Goal: Transaction & Acquisition: Purchase product/service

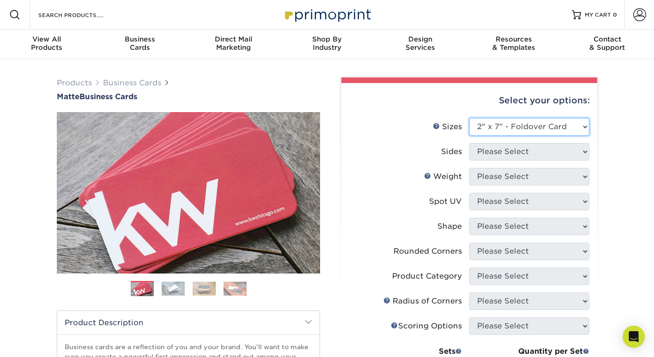
click at [503, 122] on select "Please Select 1.5" x 3.5" - Mini 1.75" x 3.5" - Mini 2" x 2" - Square 2" x 3" -…" at bounding box center [529, 127] width 120 height 18
click at [477, 131] on select "Please Select 1.5" x 3.5" - Mini 1.75" x 3.5" - Mini 2" x 2" - Square 2" x 3" -…" at bounding box center [529, 127] width 120 height 18
select select "2.00x3.50"
click at [469, 118] on select "Please Select 1.5" x 3.5" - Mini 1.75" x 3.5" - Mini 2" x 2" - Square 2" x 3" -…" at bounding box center [529, 127] width 120 height 18
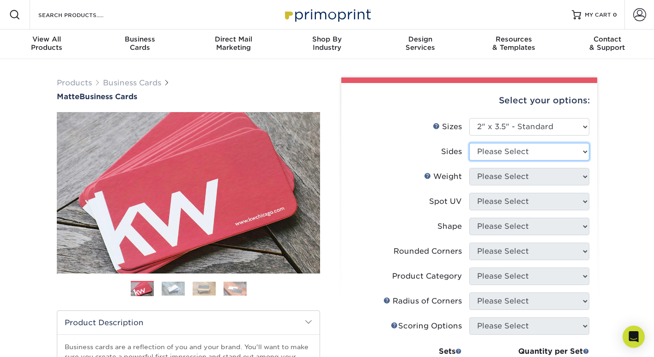
click at [518, 151] on select "Please Select Print Both Sides Print Front Only" at bounding box center [529, 152] width 120 height 18
select select "13abbda7-1d64-4f25-8bb2-c179b224825d"
click at [469, 143] on select "Please Select Print Both Sides Print Front Only" at bounding box center [529, 152] width 120 height 18
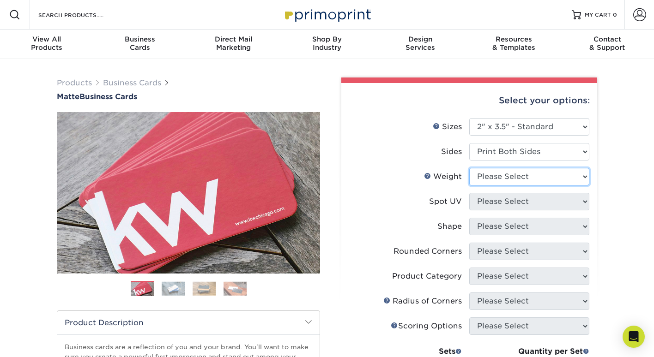
click at [512, 181] on select "Please Select 16PT 14PT" at bounding box center [529, 177] width 120 height 18
select select "16PT"
click at [469, 168] on select "Please Select 16PT 14PT" at bounding box center [529, 177] width 120 height 18
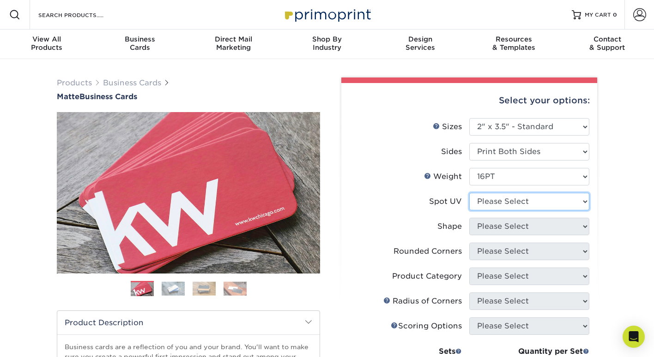
click at [504, 207] on select "Please Select No Spot UV Front and Back (Both Sides) Front Only Back Only" at bounding box center [529, 202] width 120 height 18
select select "3"
click at [469, 193] on select "Please Select No Spot UV Front and Back (Both Sides) Front Only Back Only" at bounding box center [529, 202] width 120 height 18
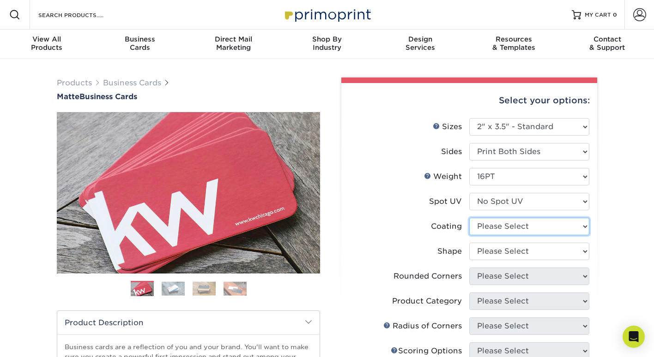
click at [507, 229] on select at bounding box center [529, 227] width 120 height 18
select select "121bb7b5-3b4d-429f-bd8d-bbf80e953313"
click at [469, 218] on select at bounding box center [529, 227] width 120 height 18
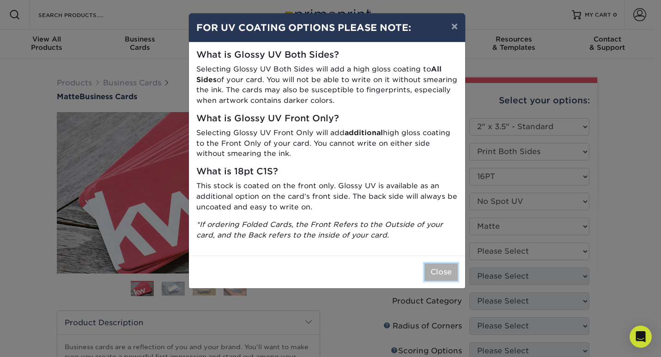
click at [452, 271] on button "Close" at bounding box center [440, 273] width 33 height 18
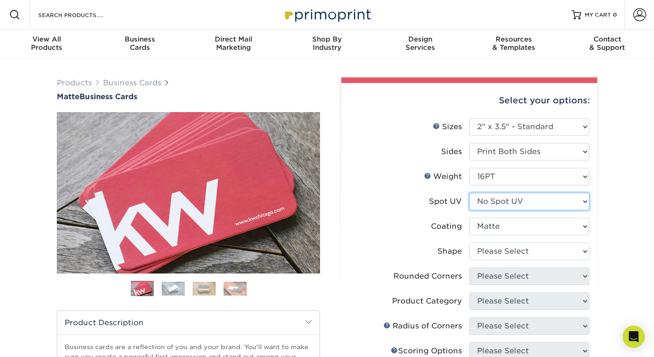
click at [504, 203] on select "Please Select No Spot UV Front and Back (Both Sides) Front Only Back Only" at bounding box center [529, 202] width 120 height 18
select select "0"
click at [469, 193] on select "Please Select No Spot UV Front and Back (Both Sides) Front Only Back Only" at bounding box center [529, 202] width 120 height 18
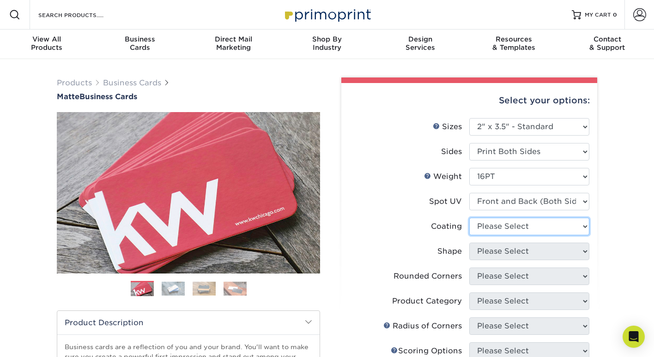
click at [506, 233] on select at bounding box center [529, 227] width 120 height 18
select select "121bb7b5-3b4d-429f-bd8d-bbf80e953313"
click at [469, 218] on select at bounding box center [529, 227] width 120 height 18
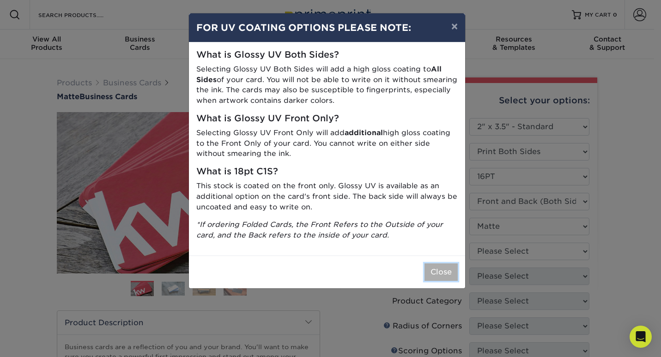
click at [443, 279] on button "Close" at bounding box center [440, 273] width 33 height 18
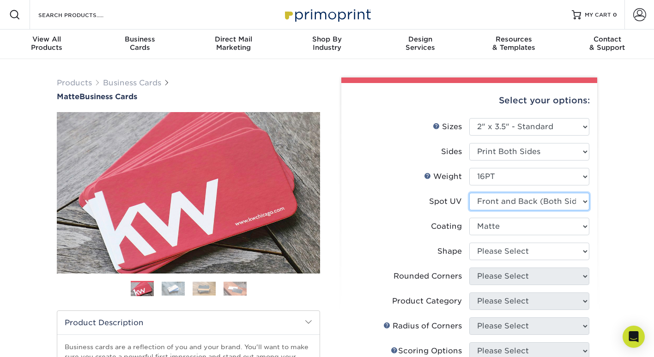
click at [512, 200] on select "Please Select No Spot UV Front and Back (Both Sides) Front Only Back Only" at bounding box center [529, 202] width 120 height 18
select select "3"
click at [469, 193] on select "Please Select No Spot UV Front and Back (Both Sides) Front Only Back Only" at bounding box center [529, 202] width 120 height 18
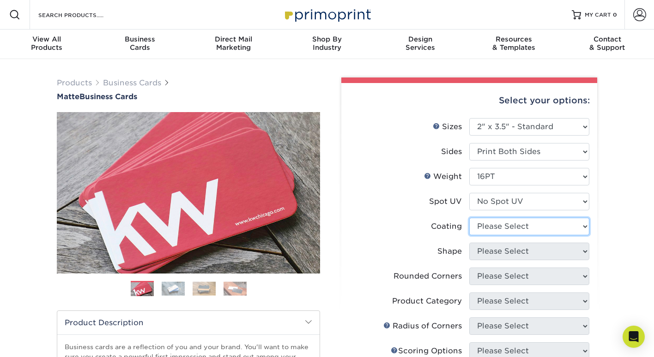
click at [505, 229] on select at bounding box center [529, 227] width 120 height 18
click at [490, 263] on li "Shape Please Select Standard Oval" at bounding box center [469, 255] width 240 height 25
click at [499, 233] on select at bounding box center [529, 227] width 120 height 18
select select "121bb7b5-3b4d-429f-bd8d-bbf80e953313"
click at [469, 218] on select at bounding box center [529, 227] width 120 height 18
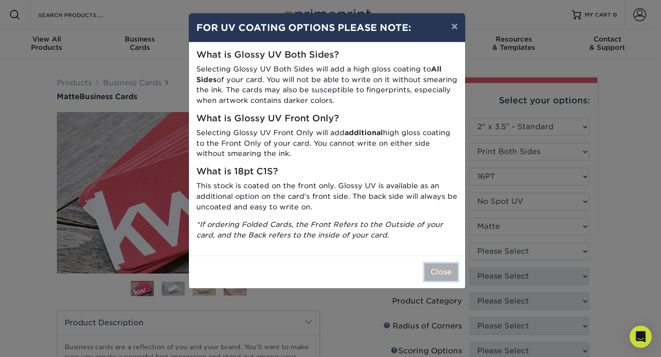
click at [444, 265] on button "Close" at bounding box center [440, 273] width 33 height 18
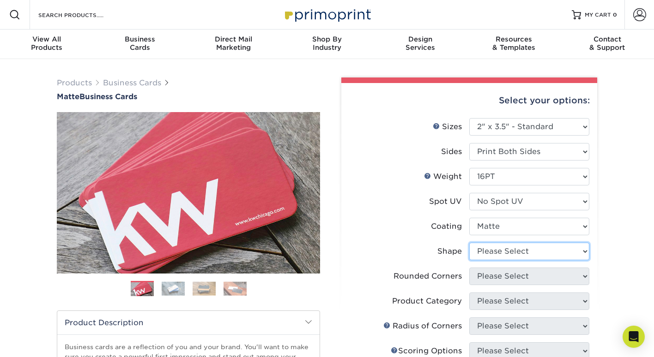
click at [489, 253] on select "Please Select Standard Oval" at bounding box center [529, 252] width 120 height 18
select select "standard"
click at [469, 243] on select "Please Select Standard Oval" at bounding box center [529, 252] width 120 height 18
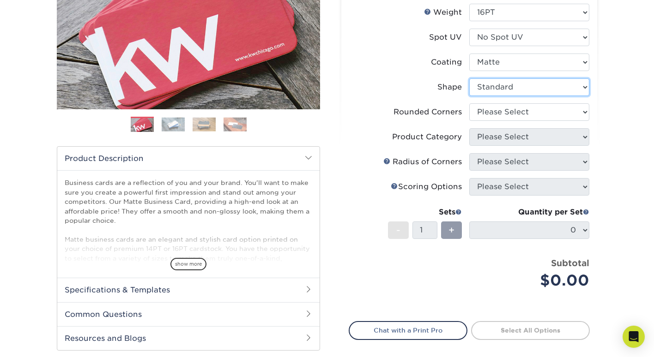
scroll to position [165, 0]
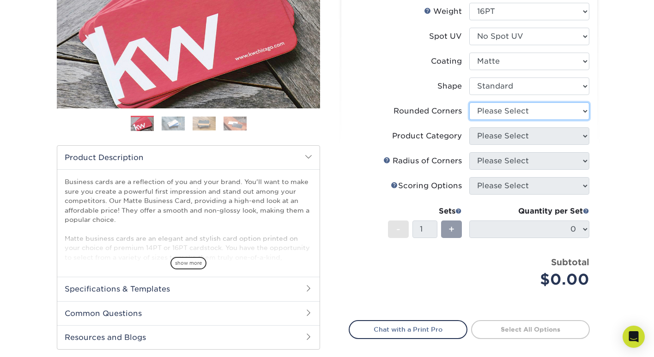
click at [509, 111] on select "Please Select Yes - Round 2 Corners Yes - Round 4 Corners No" at bounding box center [529, 111] width 120 height 18
select select "7672df9e-0e0a-464d-8e1f-920c575e4da3"
click at [469, 102] on select "Please Select Yes - Round 2 Corners Yes - Round 4 Corners No" at bounding box center [529, 111] width 120 height 18
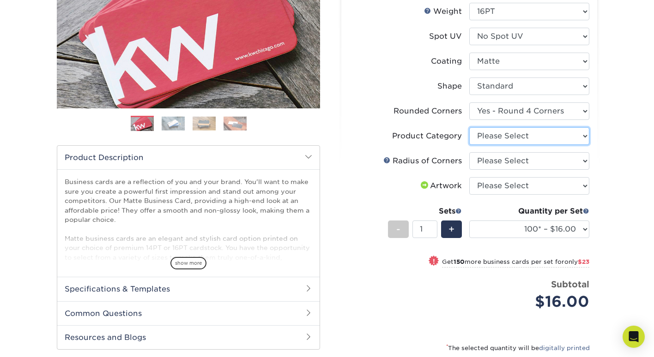
click at [499, 141] on select "Please Select Business Cards" at bounding box center [529, 136] width 120 height 18
select select "3b5148f1-0588-4f88-a218-97bcfdce65c1"
click at [469, 127] on select "Please Select Business Cards" at bounding box center [529, 136] width 120 height 18
click at [500, 162] on select "Please Select Rounded 1/8" Rounded 1/4"" at bounding box center [529, 161] width 120 height 18
select select "589680c7-ee9a-431b-9d12-d7aeb1386a97"
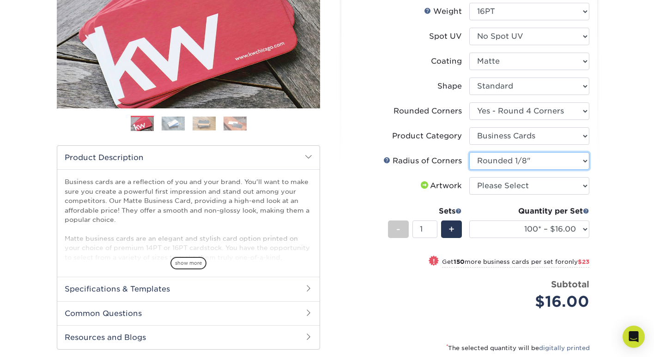
click at [469, 152] on select "Please Select Rounded 1/8" Rounded 1/4"" at bounding box center [529, 161] width 120 height 18
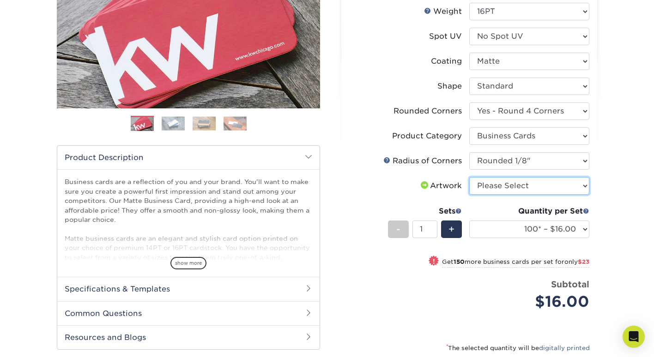
click at [506, 189] on select "Please Select I will upload files I need a design - $100" at bounding box center [529, 186] width 120 height 18
select select "upload"
click at [469, 177] on select "Please Select I will upload files I need a design - $100" at bounding box center [529, 186] width 120 height 18
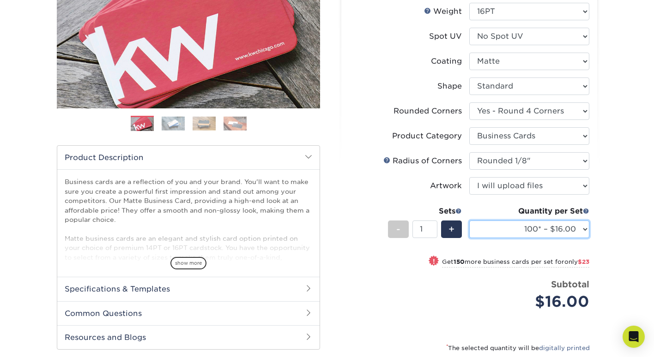
click at [549, 233] on select "100* – $16.00 250* – $39.00 500 – $77.00 1000 – $94.00 2500 – $173.00 5000 – $2…" at bounding box center [529, 230] width 120 height 18
select select "500 – $77.00"
click at [469, 221] on select "100* – $16.00 250* – $39.00 500 – $77.00 1000 – $94.00 2500 – $173.00 5000 – $2…" at bounding box center [529, 230] width 120 height 18
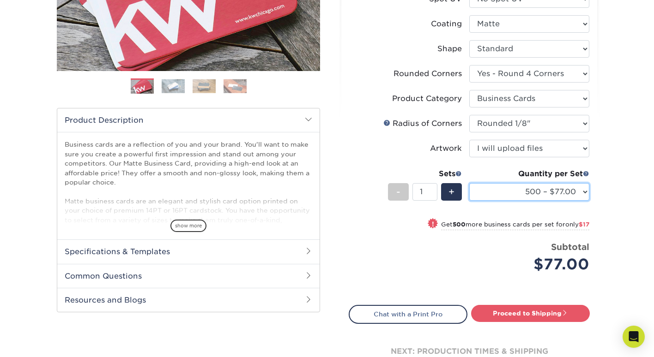
scroll to position [208, 0]
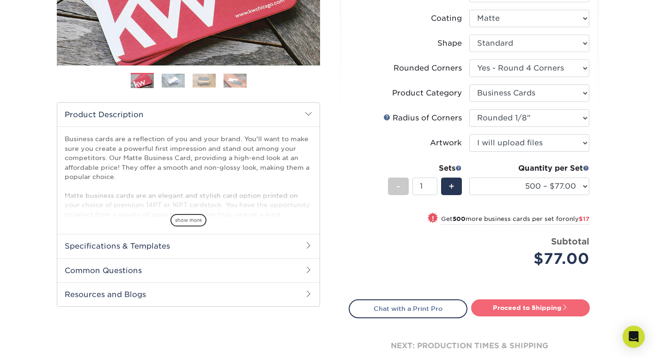
click at [545, 316] on link "Proceed to Shipping" at bounding box center [530, 308] width 119 height 17
type input "Set 1"
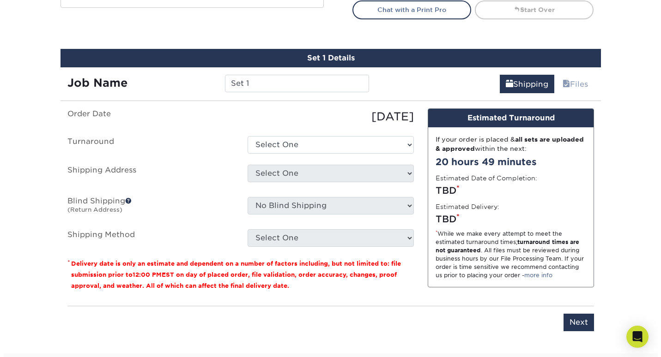
scroll to position [508, 0]
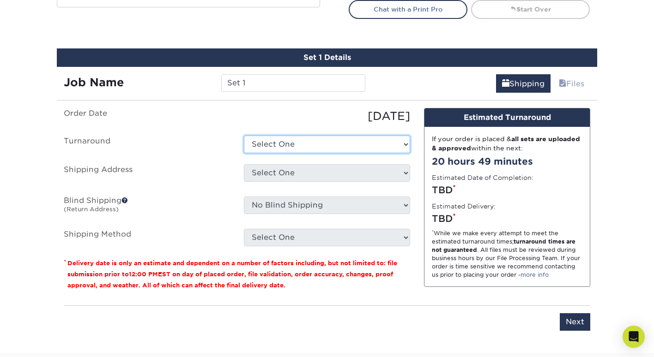
click at [357, 147] on select "Select One 2-4 Business Days 2 Day Next Business Day" at bounding box center [327, 145] width 166 height 18
click at [244, 136] on select "Select One 2-4 Business Days 2 Day Next Business Day" at bounding box center [327, 145] width 166 height 18
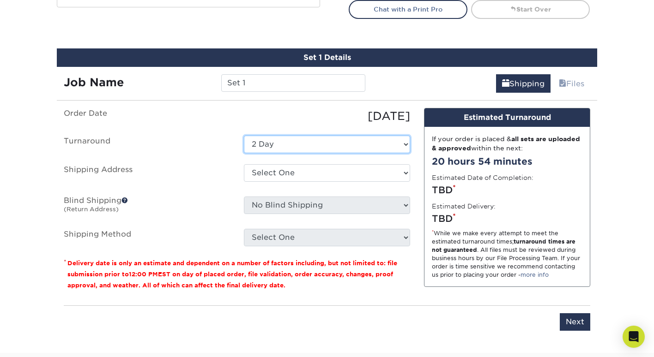
click at [363, 146] on select "Select One 2-4 Business Days 2 Day Next Business Day" at bounding box center [327, 145] width 166 height 18
select select "79b99939-68c2-4d83-85ff-9c9387913688"
click at [244, 136] on select "Select One 2-4 Business Days 2 Day Next Business Day" at bounding box center [327, 145] width 166 height 18
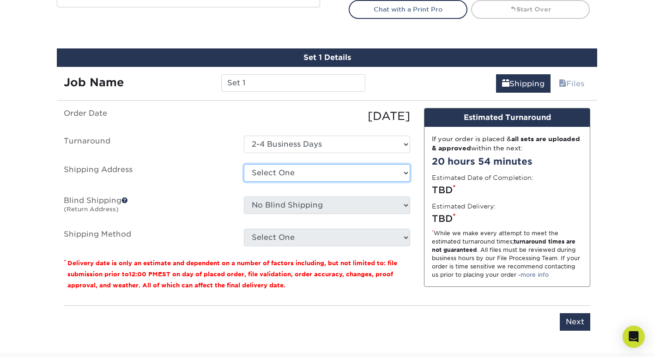
click at [346, 173] on select "Select One + Add New Address - Login" at bounding box center [327, 173] width 166 height 18
select select "newaddress"
click at [244, 164] on select "Select One + Add New Address - Login" at bounding box center [327, 173] width 166 height 18
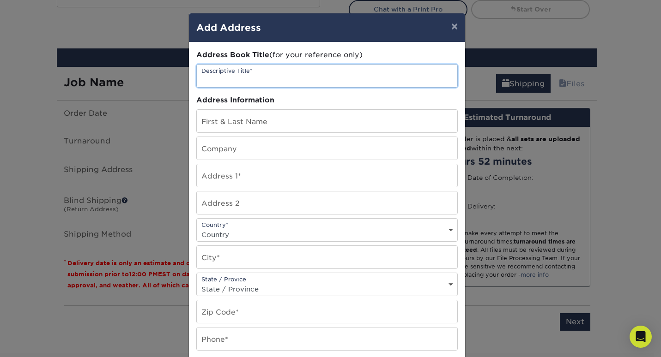
click at [330, 80] on input "text" at bounding box center [327, 76] width 260 height 23
type input "[STREET_ADDRESS]"
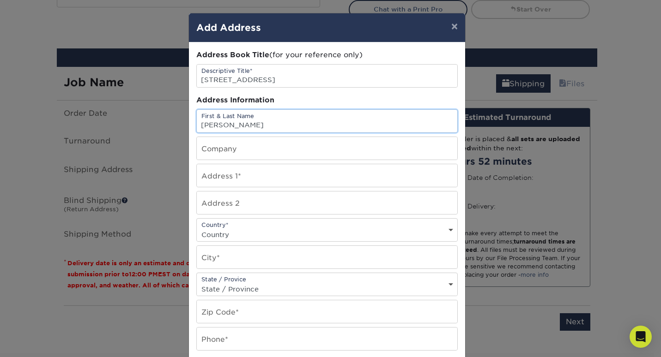
type input "Doug Kooistra"
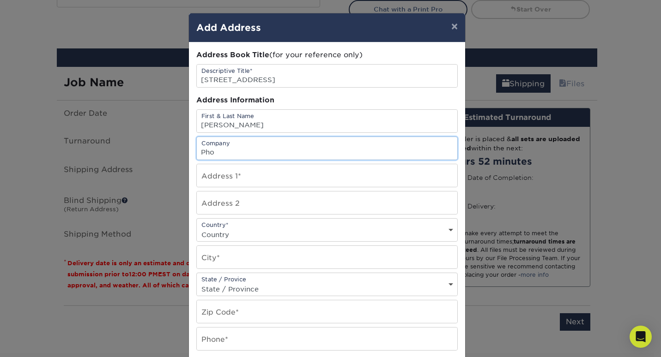
type input "Phoenix Coatings LLC"
select select "US"
type input "49330"
type input "6167993126"
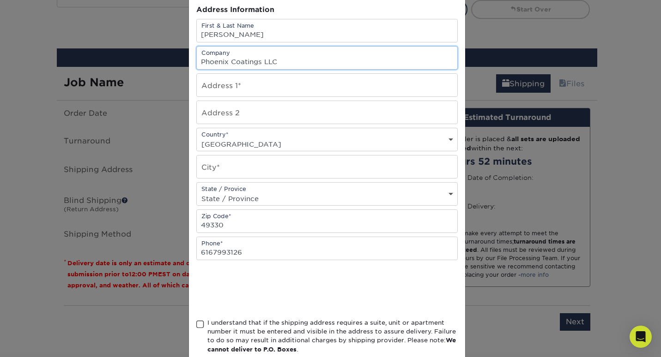
scroll to position [92, 0]
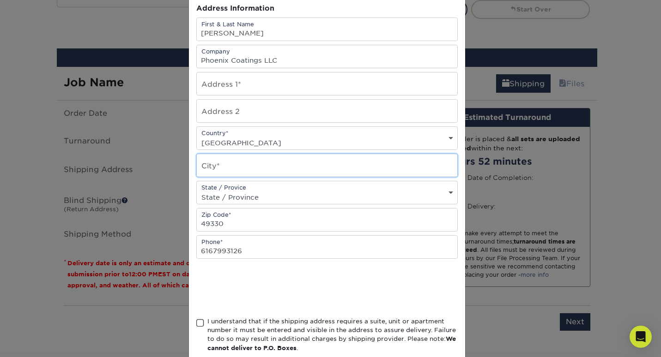
click at [253, 166] on input "text" at bounding box center [327, 165] width 260 height 23
type input "Kent City"
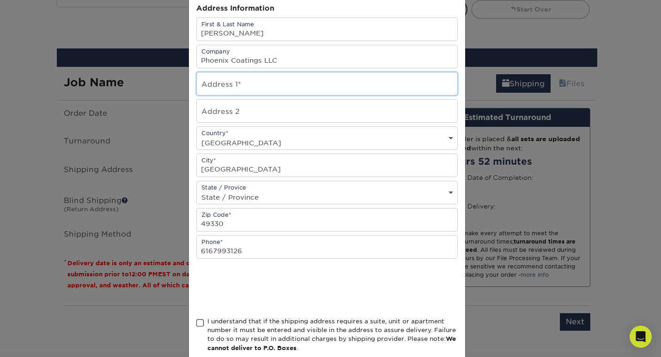
type input "[STREET_ADDRESS]"
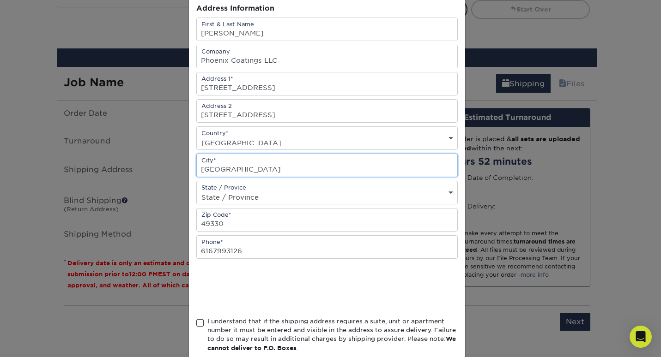
scroll to position [144, 0]
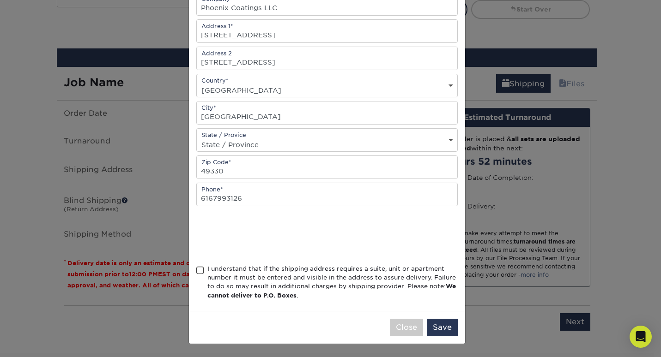
click at [200, 268] on div "I understand that if the shipping address requires a suite, unit or apartment n…" at bounding box center [326, 285] width 261 height 40
click at [199, 268] on span at bounding box center [200, 270] width 8 height 9
click at [0, 0] on input "I understand that if the shipping address requires a suite, unit or apartment n…" at bounding box center [0, 0] width 0 height 0
click at [436, 327] on button "Save" at bounding box center [442, 328] width 31 height 18
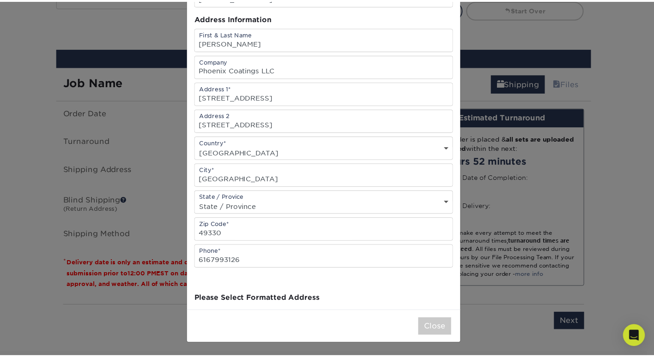
scroll to position [0, 0]
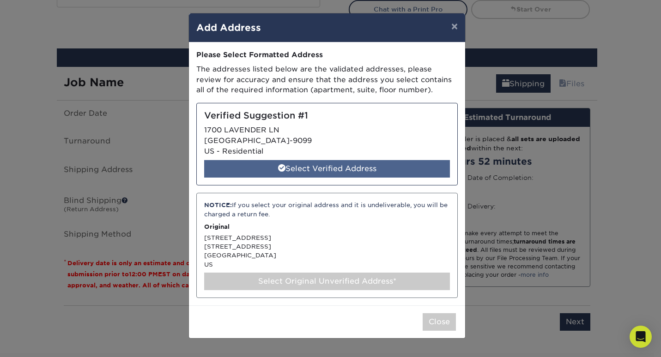
click at [339, 165] on div "Select Verified Address" at bounding box center [327, 169] width 246 height 18
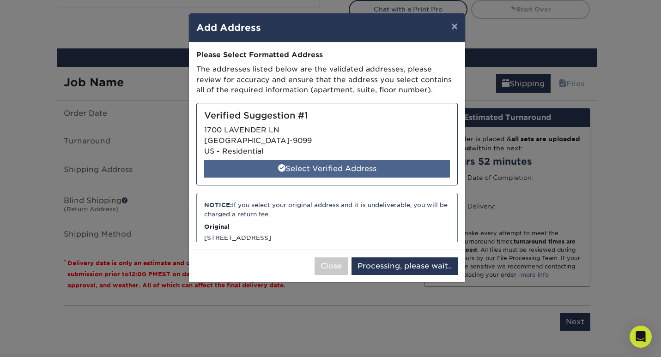
select select "285962"
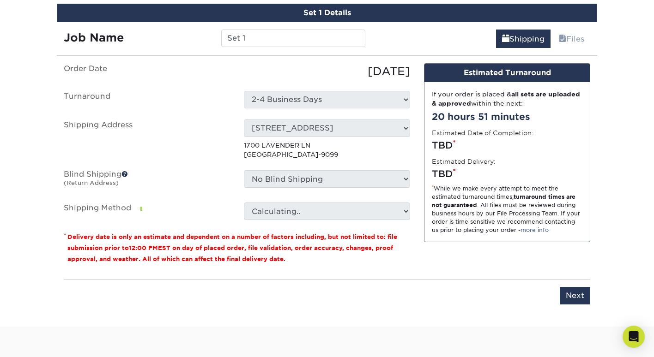
scroll to position [553, 0]
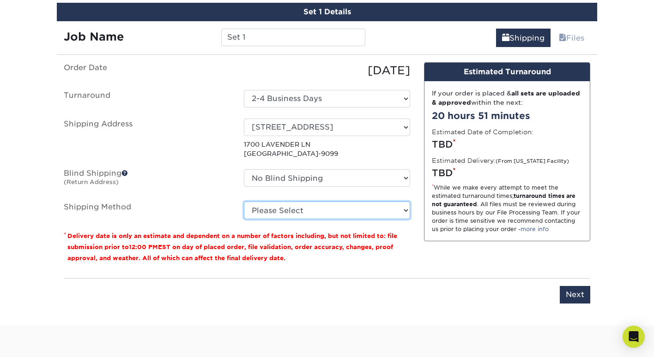
click at [362, 211] on select "Please Select Ground Shipping (+$8.96) 3 Day Shipping Service (+$24.92) 2 Day A…" at bounding box center [327, 211] width 166 height 18
click at [244, 202] on select "Please Select Ground Shipping (+$8.96) 3 Day Shipping Service (+$24.92) 2 Day A…" at bounding box center [327, 211] width 166 height 18
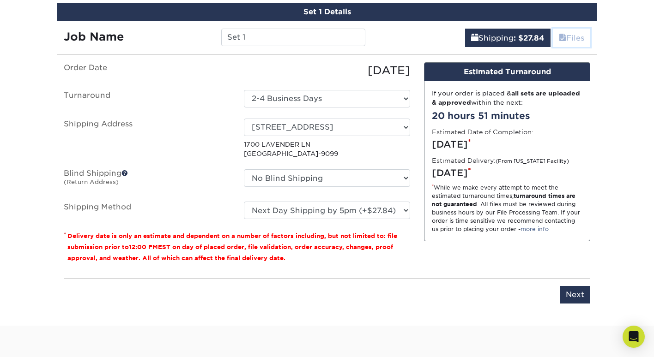
click at [573, 37] on link "Files" at bounding box center [571, 38] width 37 height 18
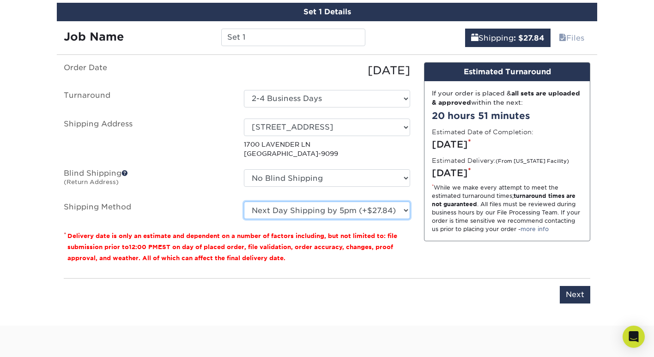
click at [358, 214] on select "Please Select Ground Shipping (+$8.96) 3 Day Shipping Service (+$24.92) 2 Day A…" at bounding box center [327, 211] width 166 height 18
click at [244, 202] on select "Please Select Ground Shipping (+$8.96) 3 Day Shipping Service (+$24.92) 2 Day A…" at bounding box center [327, 211] width 166 height 18
click at [361, 212] on select "Please Select Ground Shipping (+$8.96) 3 Day Shipping Service (+$24.92) 2 Day A…" at bounding box center [327, 211] width 166 height 18
click at [244, 202] on select "Please Select Ground Shipping (+$8.96) 3 Day Shipping Service (+$24.92) 2 Day A…" at bounding box center [327, 211] width 166 height 18
click at [365, 208] on select "Please Select Ground Shipping (+$8.96) 3 Day Shipping Service (+$24.92) 2 Day A…" at bounding box center [327, 211] width 166 height 18
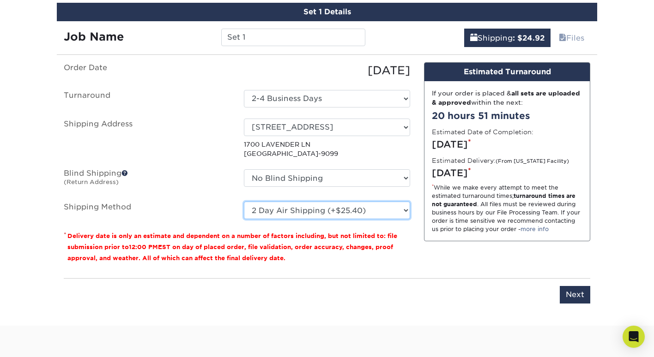
click at [244, 202] on select "Please Select Ground Shipping (+$8.96) 3 Day Shipping Service (+$24.92) 2 Day A…" at bounding box center [327, 211] width 166 height 18
click at [366, 207] on select "Please Select Ground Shipping (+$8.96) 3 Day Shipping Service (+$24.92) 2 Day A…" at bounding box center [327, 211] width 166 height 18
select select "13"
click at [244, 202] on select "Please Select Ground Shipping (+$8.96) 3 Day Shipping Service (+$24.92) 2 Day A…" at bounding box center [327, 211] width 166 height 18
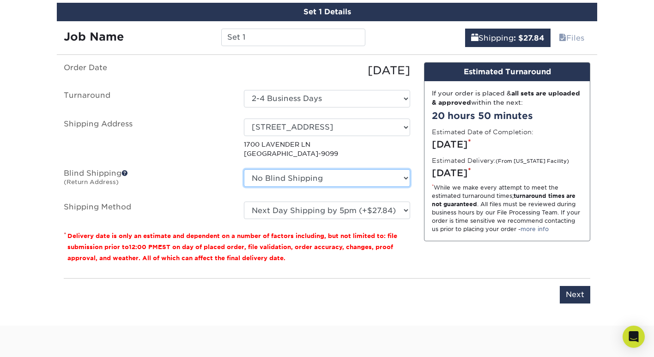
click at [345, 180] on select "No Blind Shipping + Add New Address" at bounding box center [327, 178] width 166 height 18
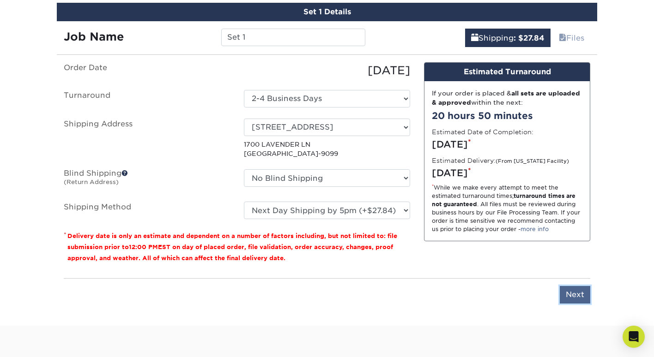
click at [583, 301] on input "Next" at bounding box center [574, 295] width 30 height 18
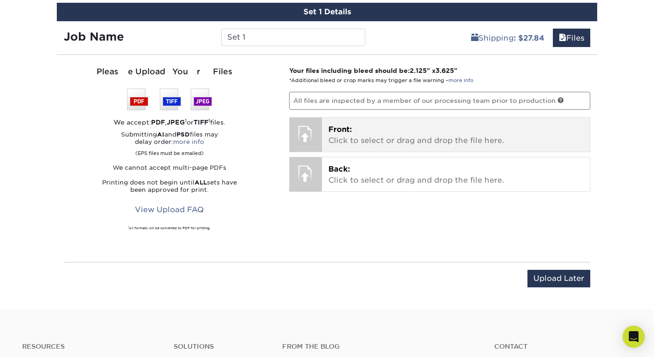
click at [326, 137] on div "Front: Click to select or drag and drop the file here. Choose file" at bounding box center [456, 135] width 268 height 34
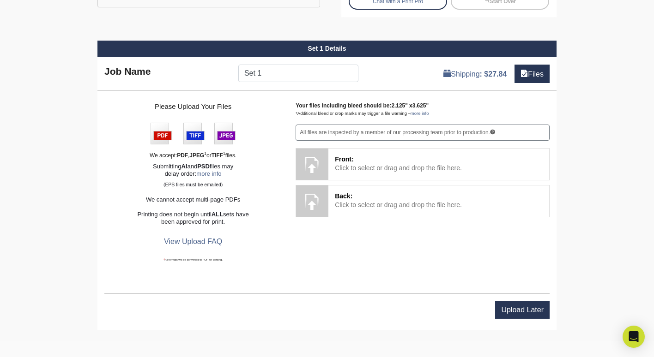
scroll to position [499, 0]
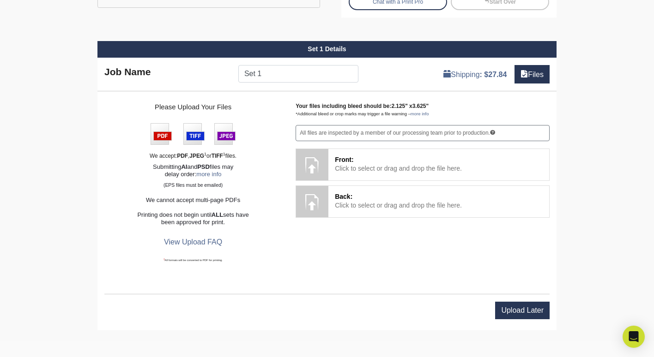
click at [374, 159] on div "Whoops, looks like something went wrong." at bounding box center [455, 128] width 238 height 330
click at [532, 79] on div "Whoops, looks like something went wrong." at bounding box center [455, 128] width 238 height 330
click at [529, 74] on div "Whoops, looks like something went wrong." at bounding box center [455, 128] width 238 height 330
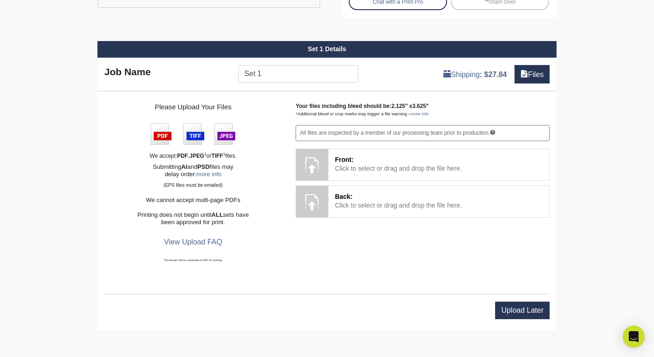
click at [527, 75] on div "Whoops, looks like something went wrong." at bounding box center [455, 128] width 238 height 330
click at [272, 77] on div "Whoops, looks like something went wrong." at bounding box center [326, 134] width 473 height 345
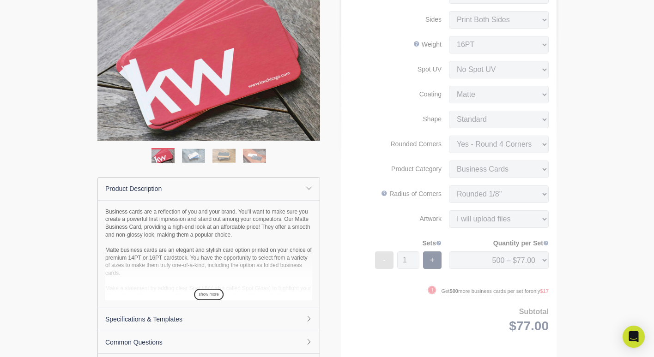
scroll to position [0, 0]
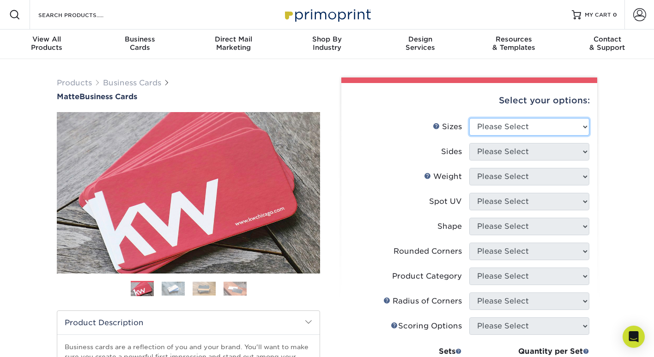
click at [494, 124] on select "Please Select 1.5" x 3.5" - Mini 1.75" x 3.5" - Mini 2" x 2" - Square 2" x 3" -…" at bounding box center [529, 127] width 120 height 18
select select "2.00x3.50"
click at [469, 118] on select "Please Select 1.5" x 3.5" - Mini 1.75" x 3.5" - Mini 2" x 2" - Square 2" x 3" -…" at bounding box center [529, 127] width 120 height 18
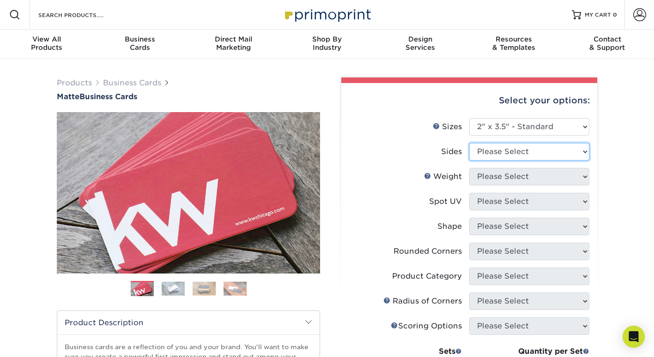
click at [503, 157] on select "Please Select Print Both Sides Print Front Only" at bounding box center [529, 152] width 120 height 18
select select "13abbda7-1d64-4f25-8bb2-c179b224825d"
click at [469, 143] on select "Please Select Print Both Sides Print Front Only" at bounding box center [529, 152] width 120 height 18
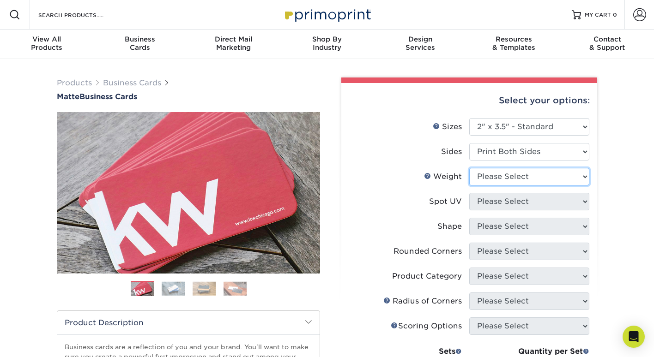
click at [505, 178] on select "Please Select 16PT 14PT" at bounding box center [529, 177] width 120 height 18
select select "16PT"
click at [469, 168] on select "Please Select 16PT 14PT" at bounding box center [529, 177] width 120 height 18
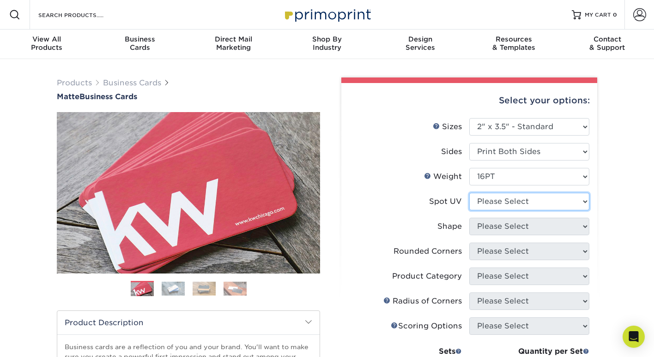
click at [508, 201] on select "Please Select No Spot UV Front and Back (Both Sides) Front Only Back Only" at bounding box center [529, 202] width 120 height 18
select select "3"
click at [469, 193] on select "Please Select No Spot UV Front and Back (Both Sides) Front Only Back Only" at bounding box center [529, 202] width 120 height 18
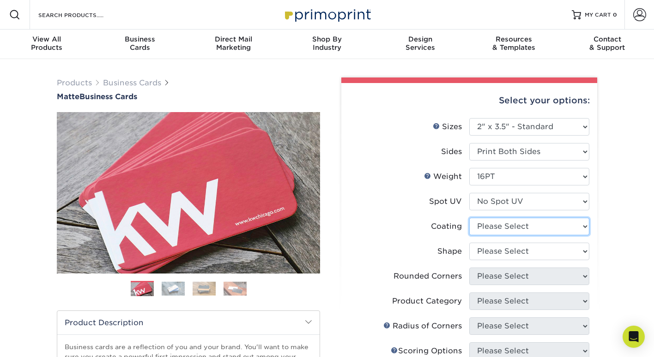
click at [499, 228] on select at bounding box center [529, 227] width 120 height 18
select select "121bb7b5-3b4d-429f-bd8d-bbf80e953313"
click at [469, 218] on select at bounding box center [529, 227] width 120 height 18
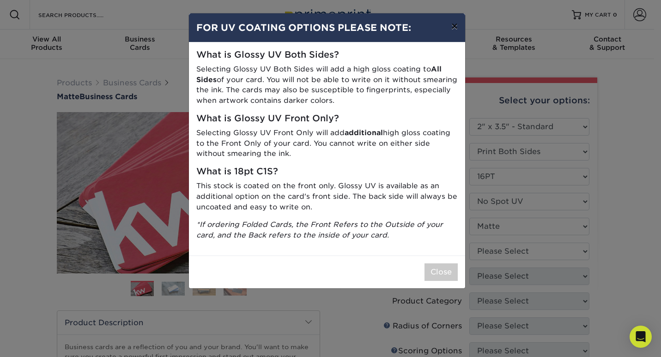
click at [457, 29] on button "×" at bounding box center [454, 26] width 21 height 26
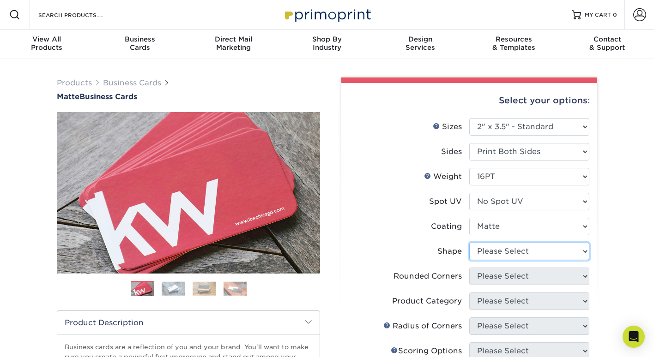
click at [518, 251] on select "Please Select Standard Oval" at bounding box center [529, 252] width 120 height 18
select select "standard"
click at [469, 243] on select "Please Select Standard Oval" at bounding box center [529, 252] width 120 height 18
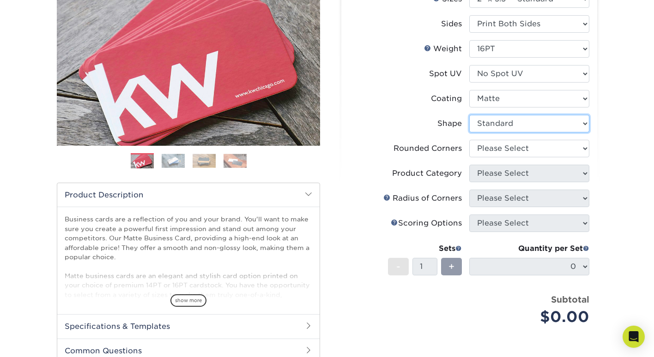
scroll to position [128, 0]
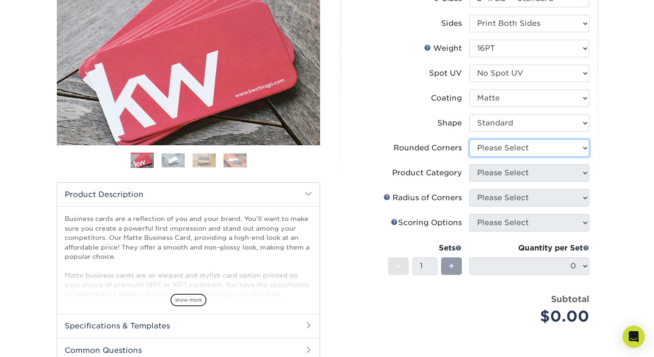
click at [503, 145] on select "Please Select Yes - Round 2 Corners Yes - Round 4 Corners No" at bounding box center [529, 148] width 120 height 18
select select "7672df9e-0e0a-464d-8e1f-920c575e4da3"
click at [469, 139] on select "Please Select Yes - Round 2 Corners Yes - Round 4 Corners No" at bounding box center [529, 148] width 120 height 18
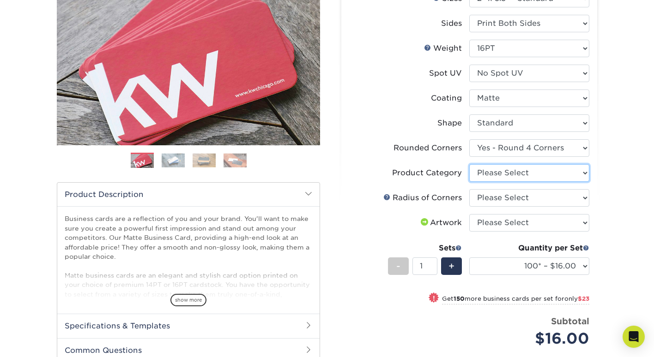
click at [510, 170] on select "Please Select Business Cards" at bounding box center [529, 173] width 120 height 18
select select "3b5148f1-0588-4f88-a218-97bcfdce65c1"
click at [469, 164] on select "Please Select Business Cards" at bounding box center [529, 173] width 120 height 18
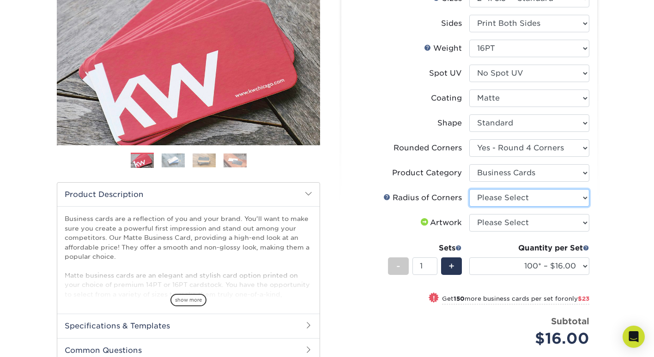
click at [508, 201] on select "Please Select Rounded 1/8" Rounded 1/4"" at bounding box center [529, 198] width 120 height 18
select select "589680c7-ee9a-431b-9d12-d7aeb1386a97"
click at [469, 189] on select "Please Select Rounded 1/8" Rounded 1/4"" at bounding box center [529, 198] width 120 height 18
click at [501, 225] on select "Please Select I will upload files I need a design - $100" at bounding box center [529, 223] width 120 height 18
select select "upload"
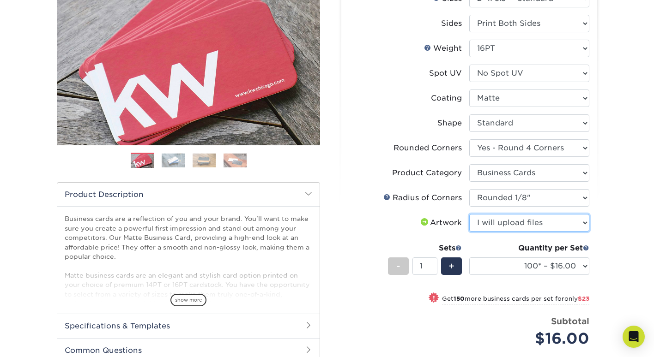
click at [469, 214] on select "Please Select I will upload files I need a design - $100" at bounding box center [529, 223] width 120 height 18
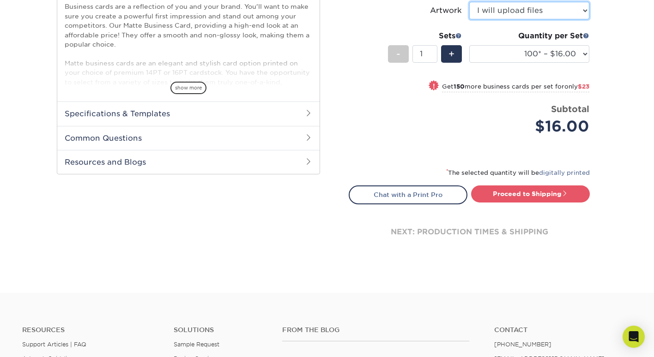
scroll to position [342, 0]
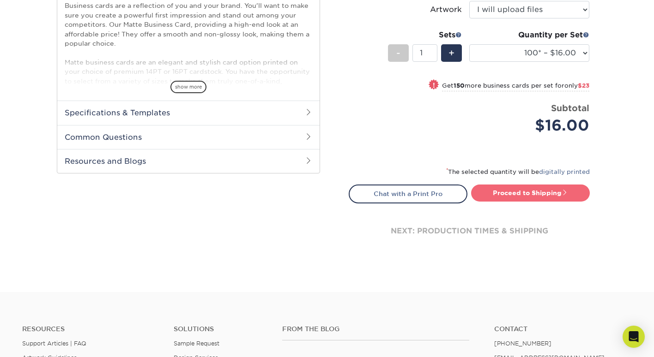
click at [536, 192] on link "Proceed to Shipping" at bounding box center [530, 193] width 119 height 17
type input "Set 1"
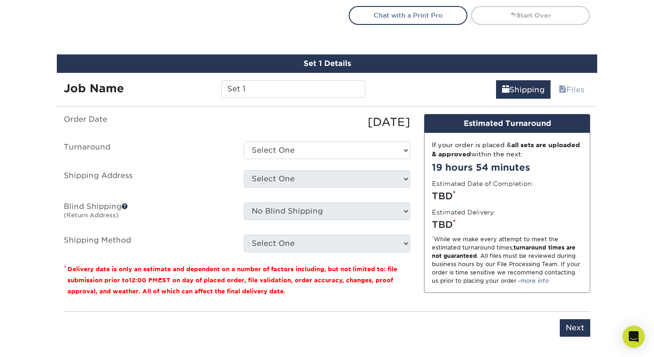
scroll to position [551, 0]
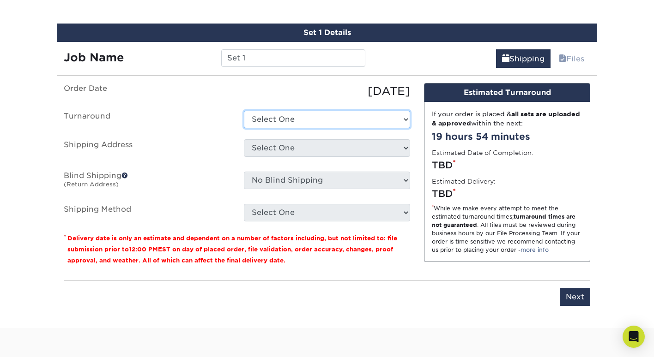
click at [323, 121] on select "Select One 2-4 Business Days 2 Day Next Business Day" at bounding box center [327, 120] width 166 height 18
select select "88dbdc31-0f57-4f74-b7a9-a797d1e3dcaf"
click at [244, 111] on select "Select One 2-4 Business Days 2 Day Next Business Day" at bounding box center [327, 120] width 166 height 18
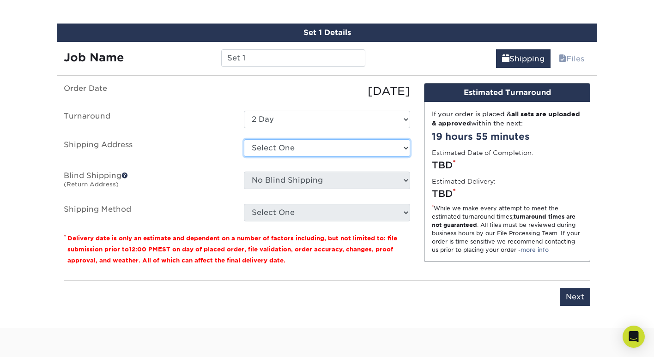
click at [311, 153] on select "Select One [STREET_ADDRESS] + Add New Address - Login" at bounding box center [327, 148] width 166 height 18
select select "285962"
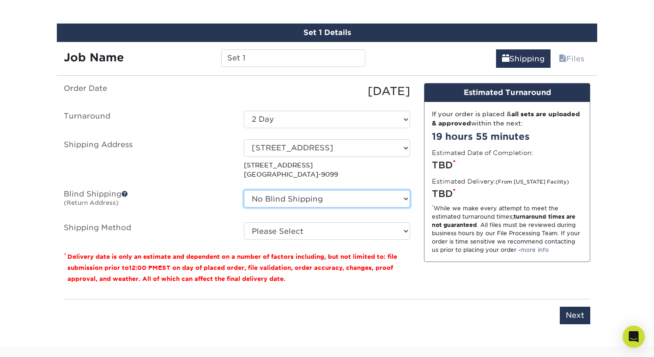
click at [394, 199] on select "No Blind Shipping [STREET_ADDRESS] + Add New Address" at bounding box center [327, 199] width 166 height 18
click at [394, 198] on select "No Blind Shipping [STREET_ADDRESS] + Add New Address" at bounding box center [327, 199] width 166 height 18
select select "285962"
click at [244, 190] on select "No Blind Shipping [STREET_ADDRESS] + Add New Address" at bounding box center [327, 199] width 166 height 18
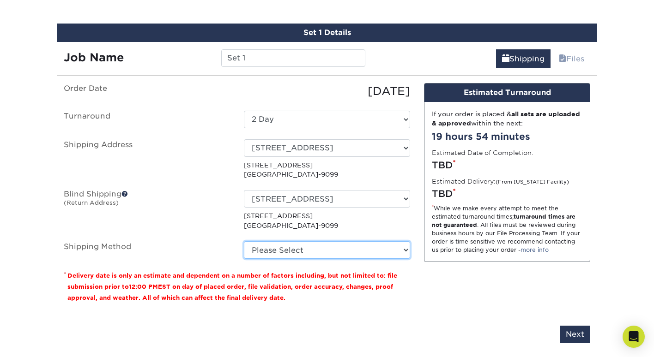
click at [345, 251] on select "Please Select Ground Shipping (+$7.84) 3 Day Shipping Service (+$24.92) 2 Day A…" at bounding box center [327, 250] width 166 height 18
select select "13"
click at [244, 241] on select "Please Select Ground Shipping (+$7.84) 3 Day Shipping Service (+$24.92) 2 Day A…" at bounding box center [327, 250] width 166 height 18
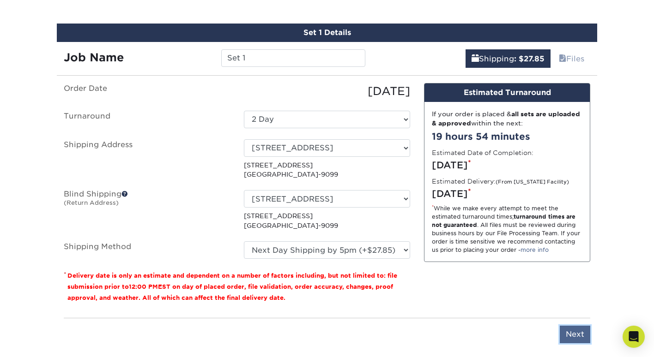
click at [578, 337] on input "Next" at bounding box center [574, 335] width 30 height 18
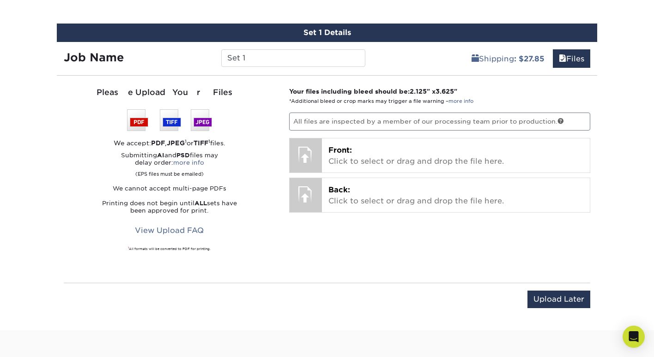
click at [490, 132] on div "Your files including bleed should be: 2.125 " x 3.625 " *Additional bleed or cr…" at bounding box center [439, 179] width 315 height 185
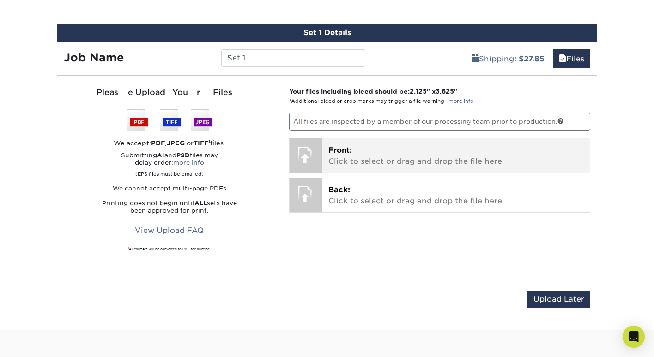
click at [480, 152] on p "Front: Click to select or drag and drop the file here." at bounding box center [455, 156] width 255 height 22
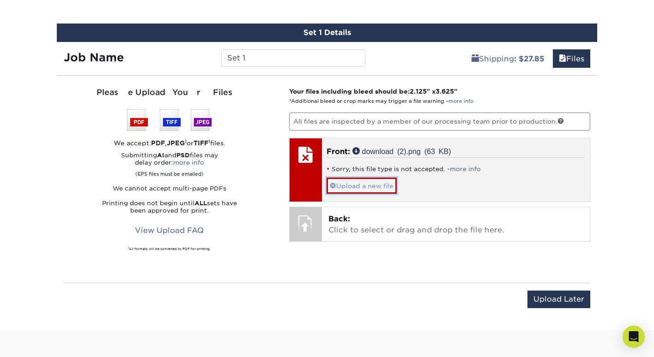
click at [335, 185] on span at bounding box center [333, 185] width 6 height 7
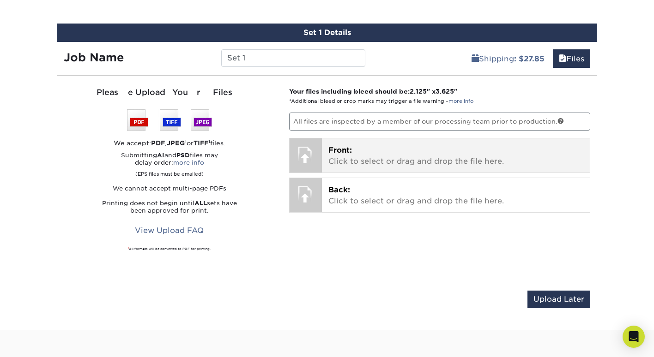
click at [378, 163] on p "Front: Click to select or drag and drop the file here." at bounding box center [455, 156] width 255 height 22
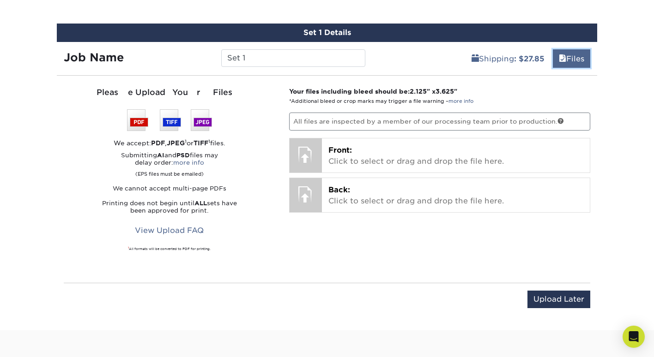
click at [559, 56] on span at bounding box center [562, 58] width 7 height 9
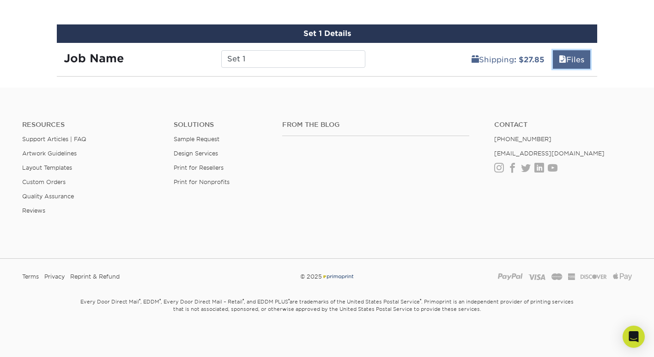
click at [559, 56] on span at bounding box center [562, 59] width 7 height 9
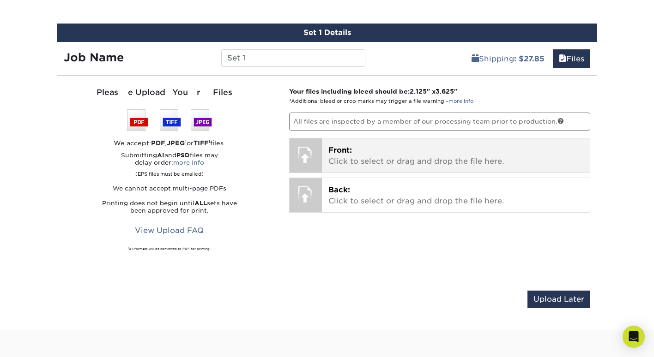
click at [411, 144] on div "Front: Click to select or drag and drop the file here. Choose file download (2)…" at bounding box center [456, 155] width 268 height 34
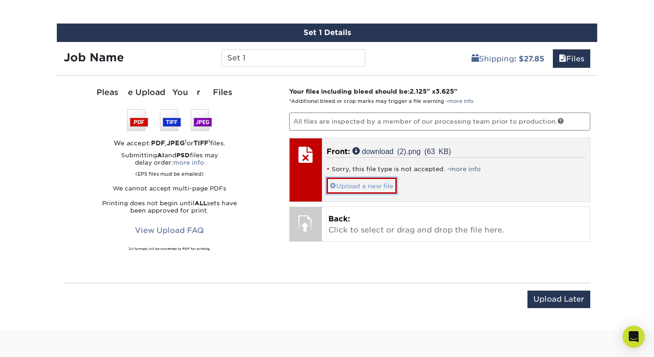
click at [357, 183] on link "Upload a new file" at bounding box center [361, 186] width 70 height 16
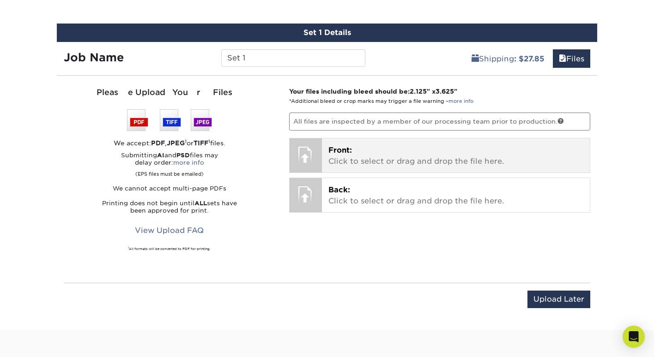
click at [325, 169] on div "Front: Click to select or drag and drop the file here. Choose file download (2)…" at bounding box center [456, 155] width 268 height 34
click at [339, 151] on span "Front:" at bounding box center [340, 150] width 24 height 9
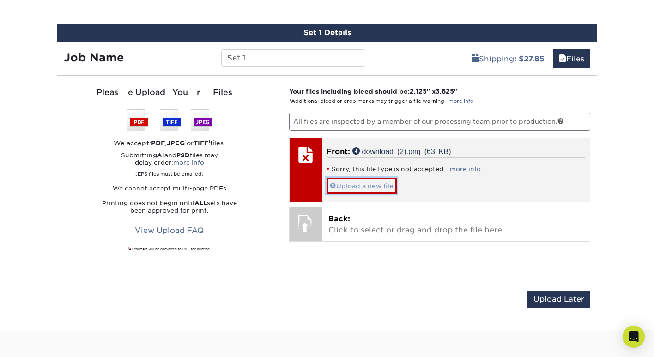
click at [344, 180] on link "Upload a new file" at bounding box center [361, 186] width 70 height 16
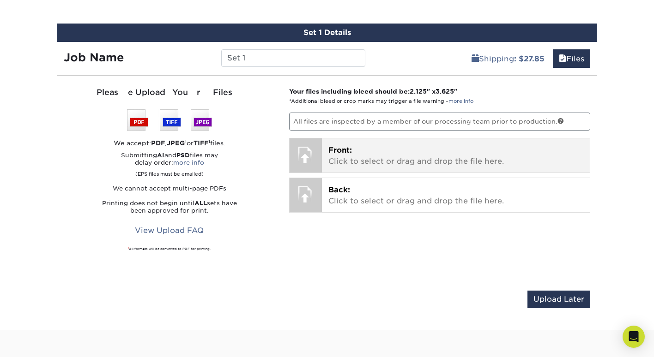
click at [405, 161] on p "Front: Click to select or drag and drop the file here." at bounding box center [455, 156] width 255 height 22
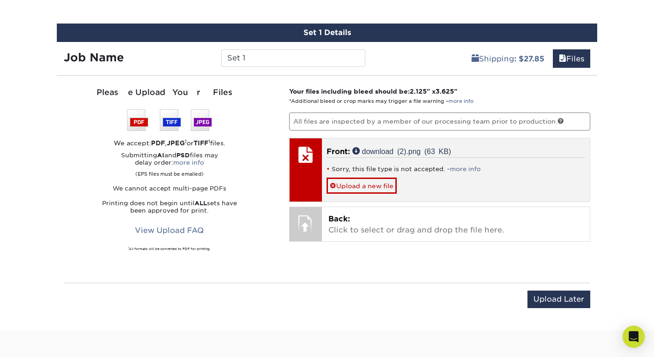
click at [466, 174] on div "Sorry, this file type is not accepted. - more info Upload a new file" at bounding box center [455, 175] width 259 height 36
click at [467, 169] on link "more info" at bounding box center [465, 169] width 31 height 7
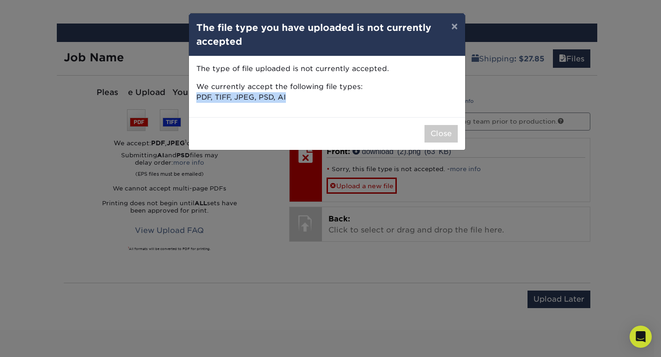
drag, startPoint x: 287, startPoint y: 98, endPoint x: 197, endPoint y: 95, distance: 89.6
click at [197, 95] on p "We currently accept the following file types: PDF, TIFF, JPEG, PSD, AI" at bounding box center [326, 92] width 261 height 21
copy p "PDF, TIFF, JPEG, PSD, AI"
